Goal: Ask a question

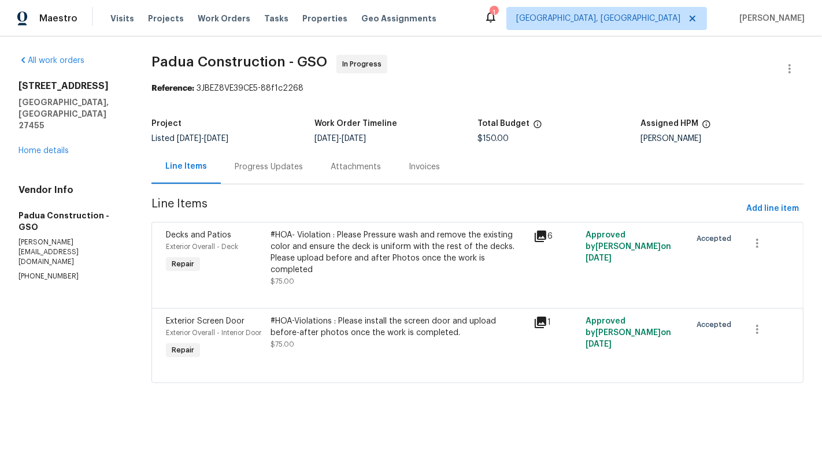
click at [263, 172] on div "Progress Updates" at bounding box center [269, 167] width 68 height 12
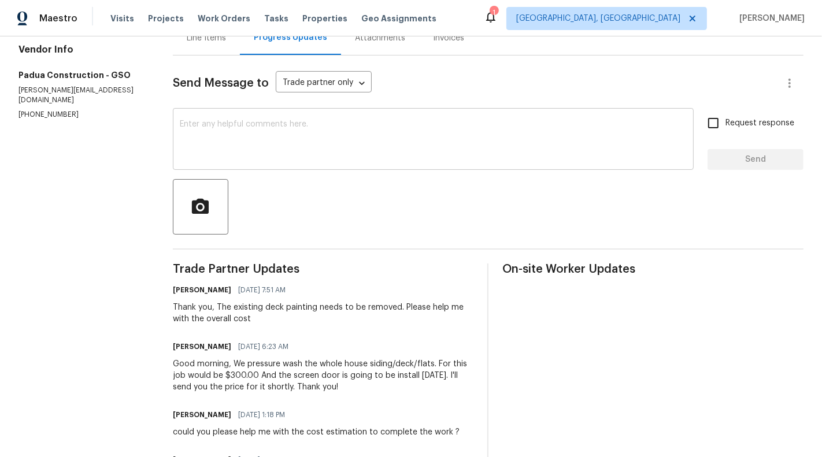
scroll to position [157, 0]
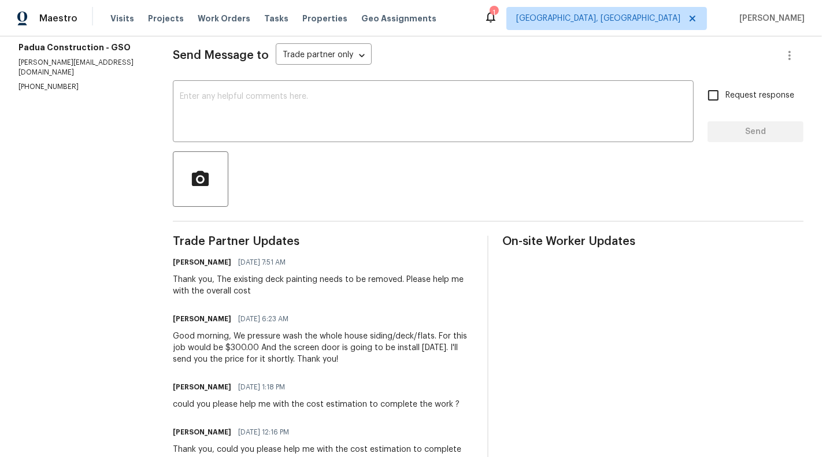
click at [34, 82] on p "[PHONE_NUMBER]" at bounding box center [81, 87] width 127 height 10
copy p "[PHONE_NUMBER]"
click at [32, 70] on section "All work orders [STREET_ADDRESS] Home details Vendor Info Padua Construction - …" at bounding box center [81, 240] width 127 height 684
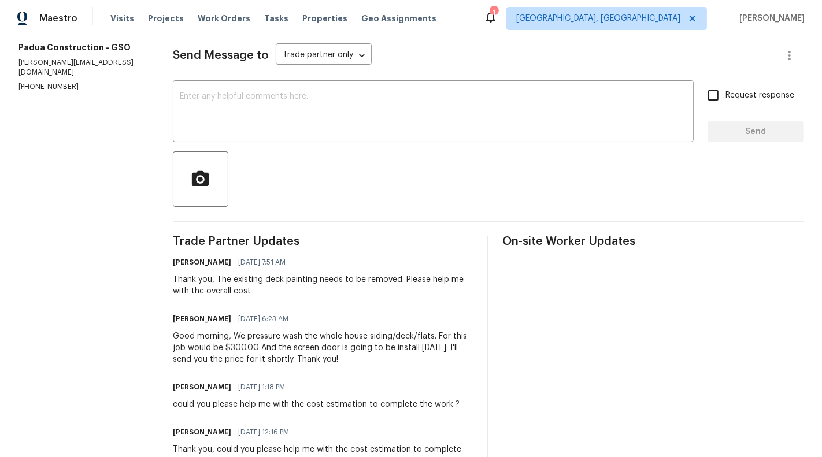
click at [46, 82] on p "[PHONE_NUMBER]" at bounding box center [81, 87] width 127 height 10
copy p "[PHONE_NUMBER]"
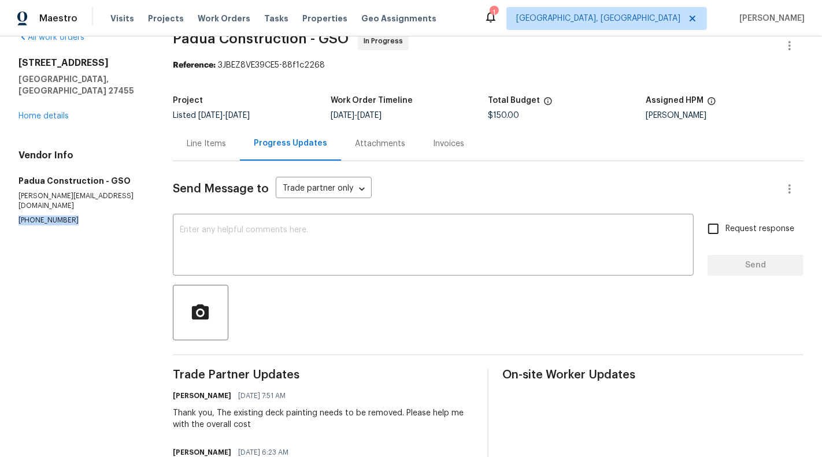
scroll to position [0, 0]
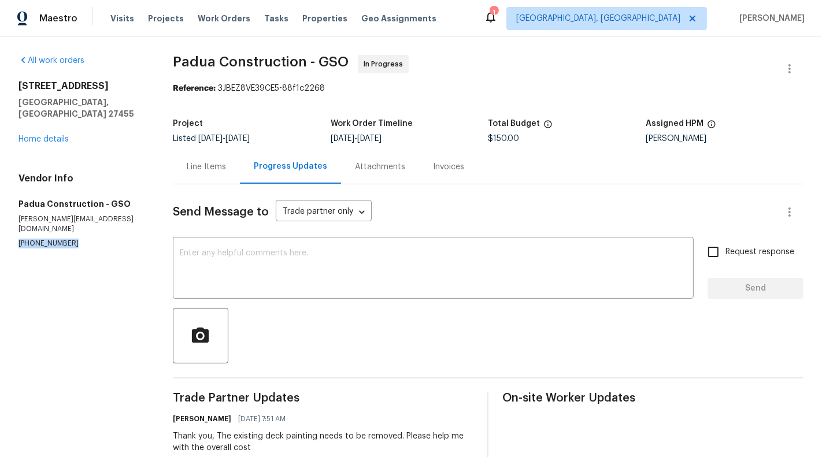
click at [213, 175] on div "Line Items" at bounding box center [206, 167] width 67 height 34
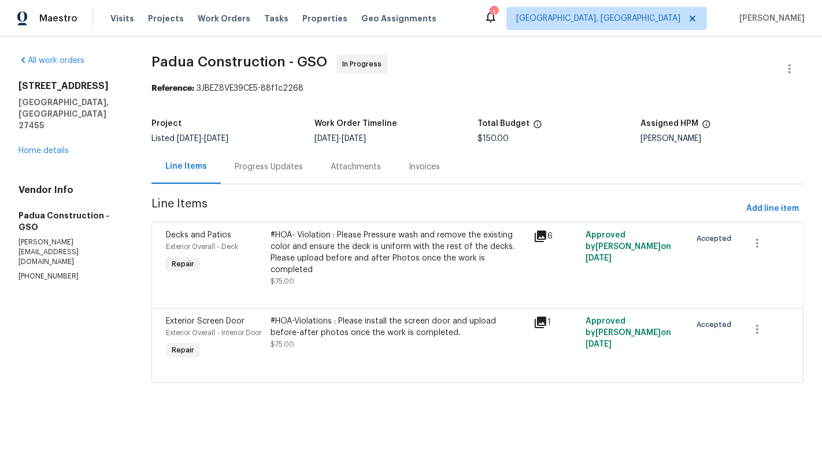
click at [258, 180] on div "Progress Updates" at bounding box center [269, 167] width 96 height 34
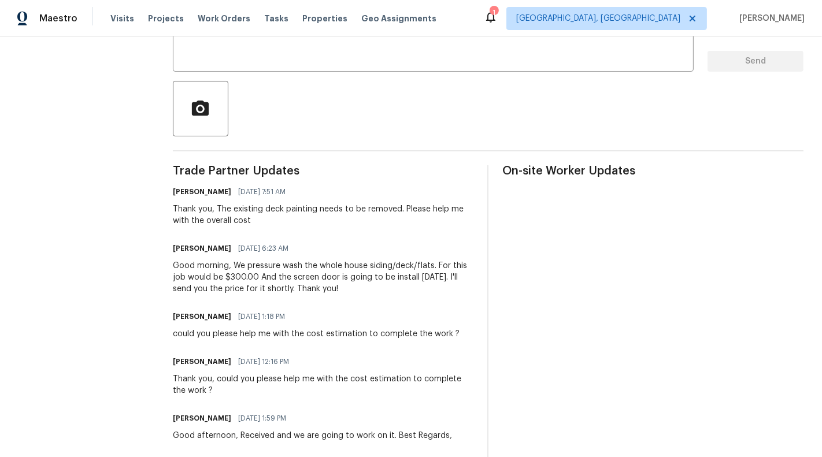
scroll to position [214, 0]
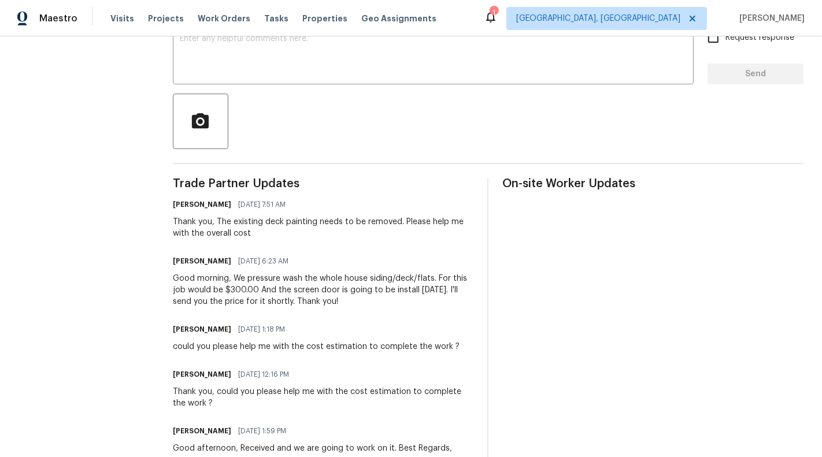
click at [329, 109] on div at bounding box center [488, 121] width 630 height 55
click at [326, 71] on textarea at bounding box center [433, 55] width 507 height 40
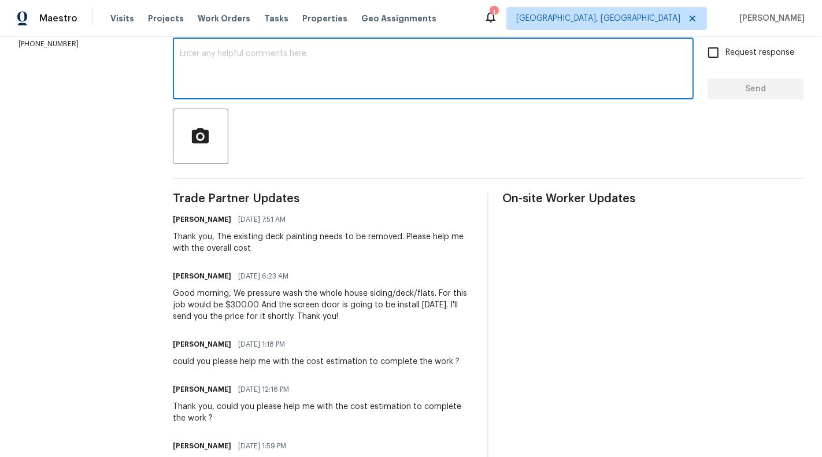
scroll to position [195, 0]
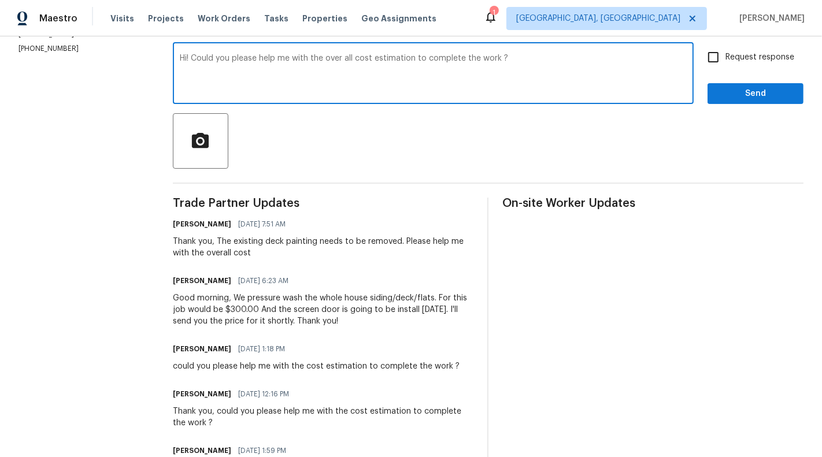
type textarea "Hi! Could you please help me with the over all cost estimation to complete the …"
click at [751, 57] on span "Request response" at bounding box center [759, 57] width 69 height 12
click at [725, 57] on input "Request response" at bounding box center [713, 57] width 24 height 24
checkbox input "true"
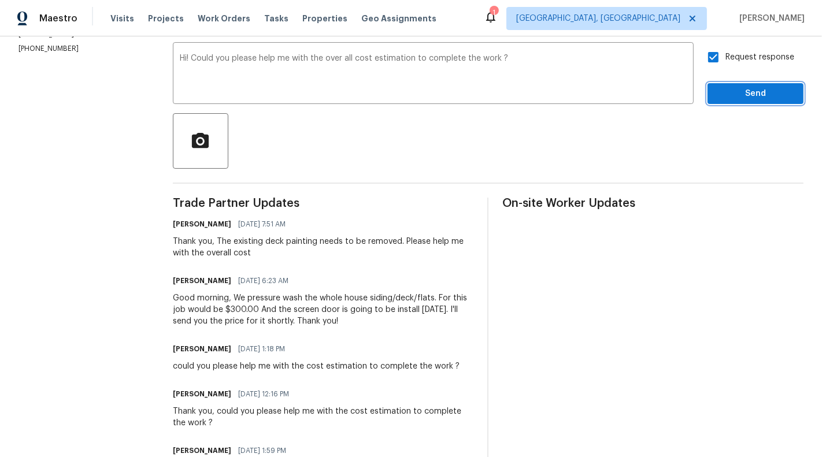
click at [755, 88] on span "Send" at bounding box center [754, 94] width 77 height 14
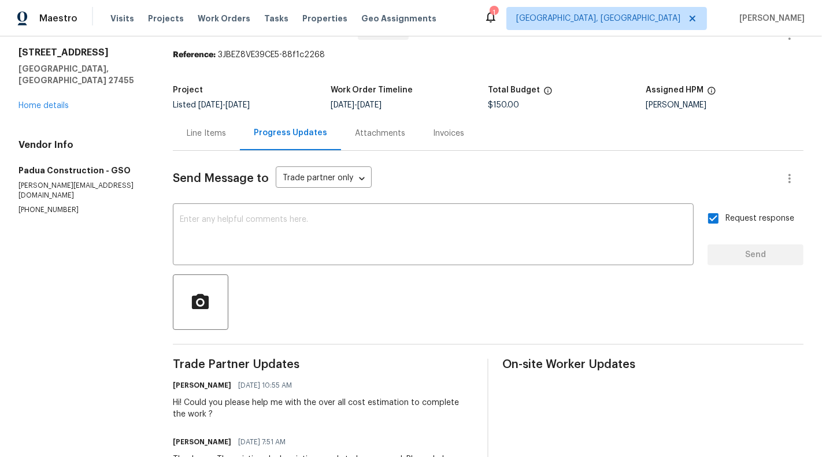
scroll to position [27, 0]
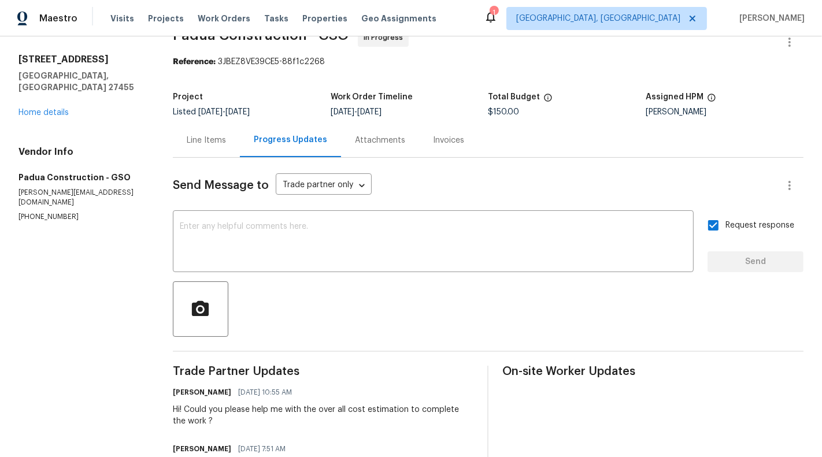
click at [232, 143] on div "Line Items" at bounding box center [206, 140] width 67 height 34
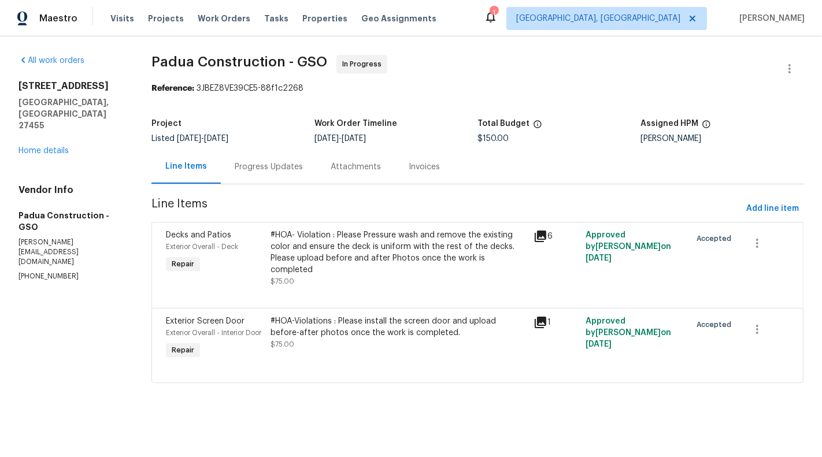
click at [51, 272] on p "[PHONE_NUMBER]" at bounding box center [70, 277] width 105 height 10
copy p "[PHONE_NUMBER]"
